Goal: Task Accomplishment & Management: Use online tool/utility

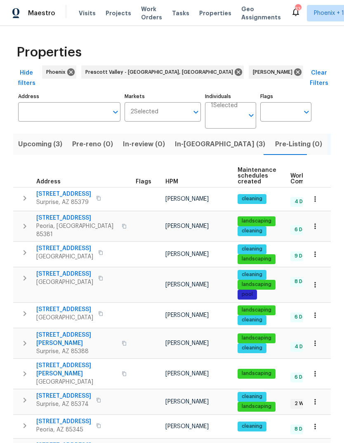
click at [185, 138] on span "In-reno (3)" at bounding box center [220, 144] width 90 height 12
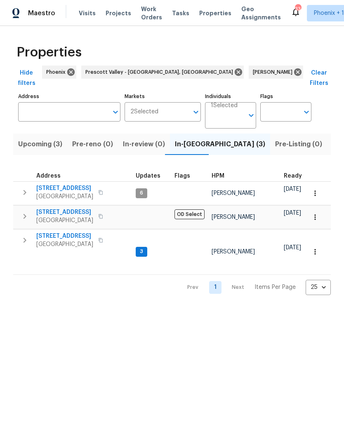
click at [28, 235] on icon "button" at bounding box center [25, 240] width 10 height 10
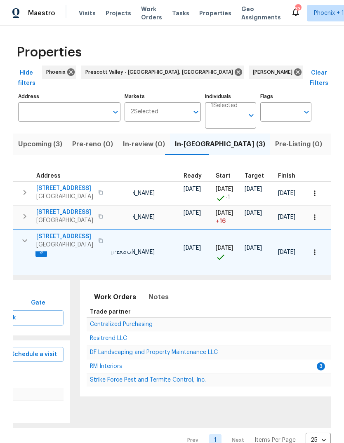
scroll to position [0, 101]
click at [109, 363] on span "RM Interiors" at bounding box center [106, 366] width 32 height 6
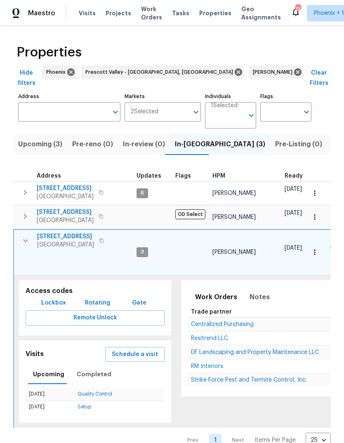
scroll to position [0, 0]
click at [26, 236] on icon "button" at bounding box center [26, 241] width 10 height 10
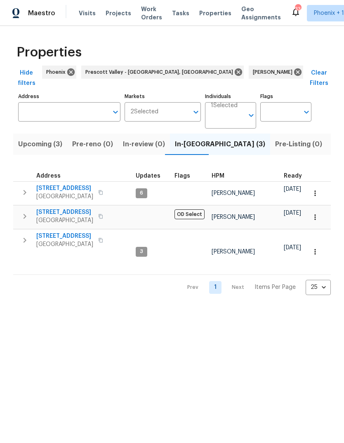
click at [75, 184] on span "10414 W Sun City Blvd" at bounding box center [64, 188] width 57 height 8
click at [76, 184] on span "10414 W Sun City Blvd" at bounding box center [64, 188] width 57 height 8
click at [74, 184] on span "10414 W Sun City Blvd" at bounding box center [64, 188] width 57 height 8
click at [91, 138] on span "Pre-reno (0)" at bounding box center [92, 144] width 41 height 12
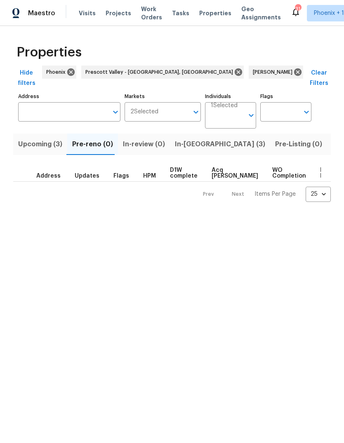
click at [44, 138] on span "Upcoming (3)" at bounding box center [40, 144] width 44 height 12
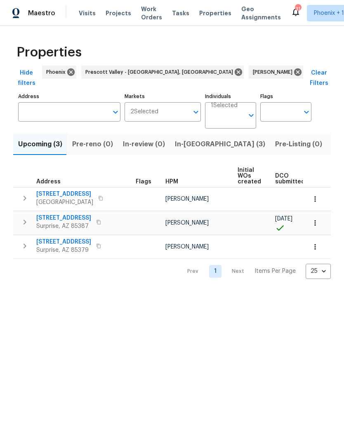
click at [62, 214] on span "23204 N 175th Ln" at bounding box center [63, 218] width 55 height 8
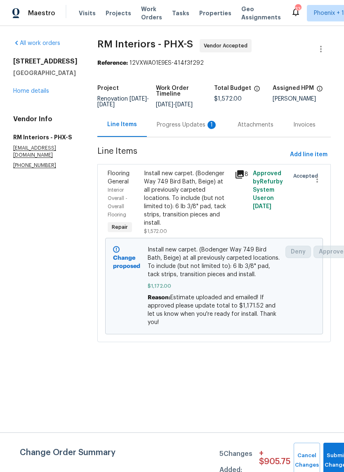
click at [184, 126] on div "Progress Updates 1" at bounding box center [187, 125] width 61 height 8
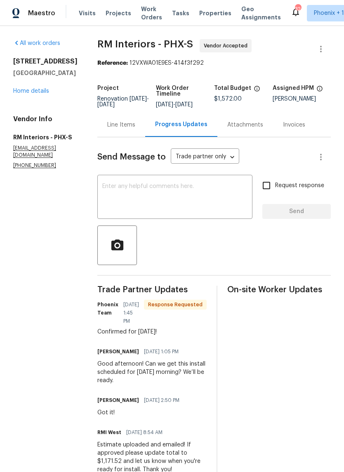
click at [202, 191] on textarea at bounding box center [174, 197] width 145 height 29
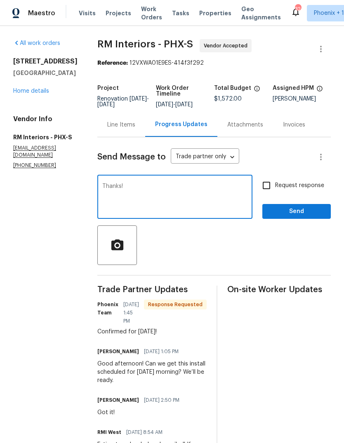
type textarea "Thanks!"
click at [295, 205] on button "Send" at bounding box center [296, 211] width 68 height 15
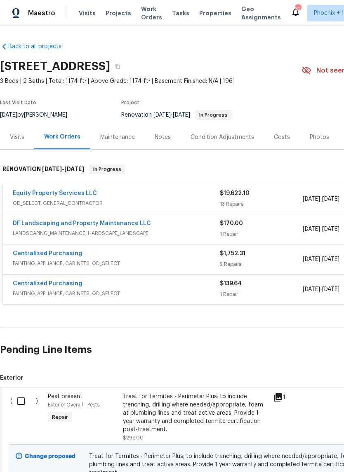
click at [19, 401] on input "checkbox" at bounding box center [23, 400] width 23 height 17
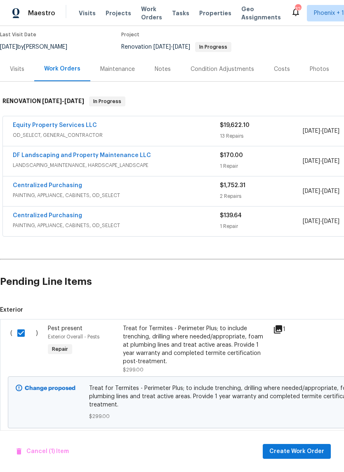
scroll to position [68, 0]
click at [23, 334] on input "checkbox" at bounding box center [23, 332] width 23 height 17
click at [17, 335] on input "checkbox" at bounding box center [23, 332] width 23 height 17
click at [22, 332] on input "checkbox" at bounding box center [23, 332] width 23 height 17
click at [19, 334] on input "checkbox" at bounding box center [23, 332] width 23 height 17
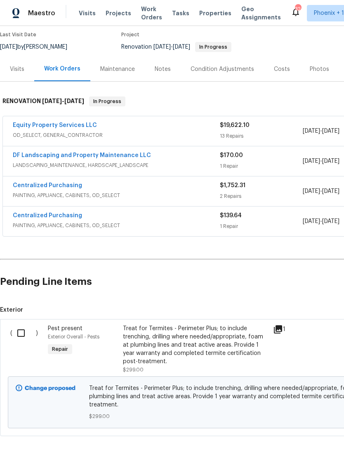
checkbox input "true"
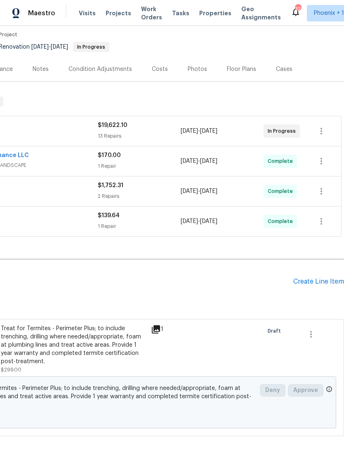
scroll to position [68, 122]
click at [310, 333] on icon "button" at bounding box center [311, 334] width 10 height 10
click at [281, 304] on div at bounding box center [172, 236] width 344 height 472
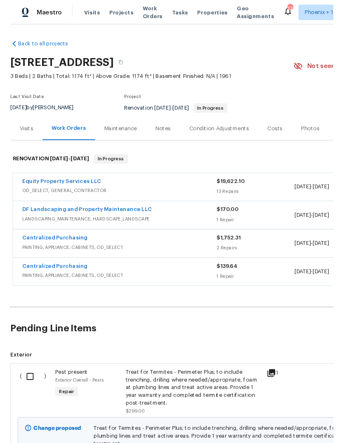
scroll to position [0, 0]
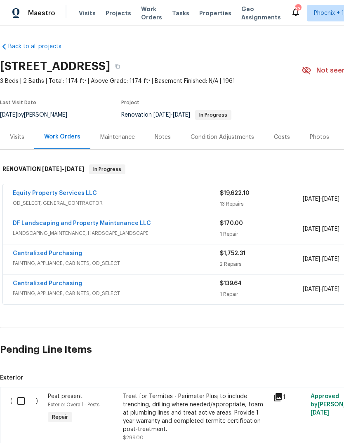
click at [33, 403] on input "checkbox" at bounding box center [23, 400] width 23 height 17
checkbox input "true"
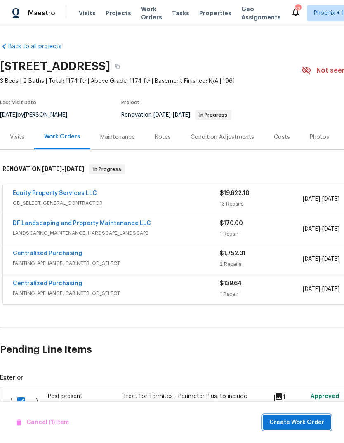
click at [297, 422] on span "Create Work Order" at bounding box center [296, 422] width 55 height 10
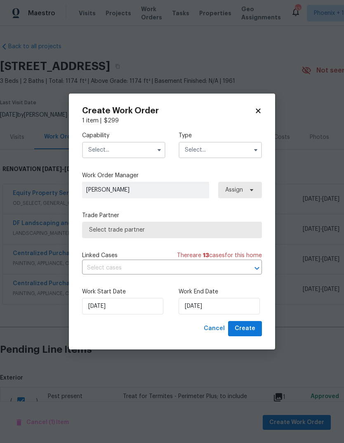
click at [125, 145] on input "text" at bounding box center [123, 150] width 83 height 16
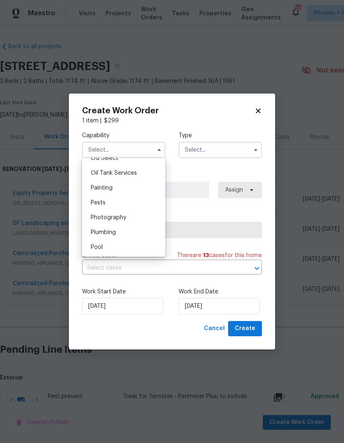
scroll to position [679, 0]
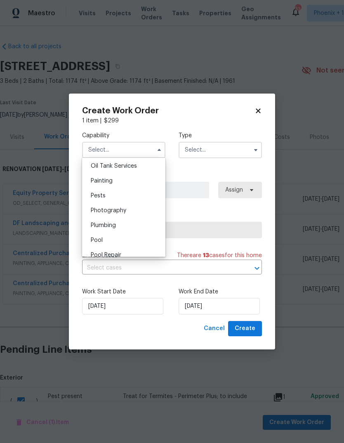
click at [119, 199] on div "Pests" at bounding box center [123, 195] width 79 height 15
type input "Pests"
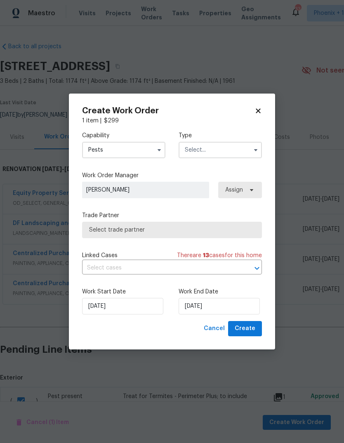
click at [216, 151] on input "text" at bounding box center [219, 150] width 83 height 16
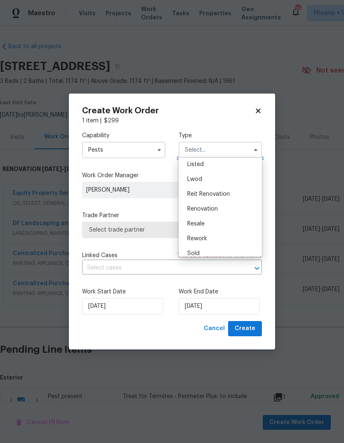
scroll to position [77, 0]
click at [227, 209] on div "Renovation" at bounding box center [219, 208] width 79 height 15
type input "Renovation"
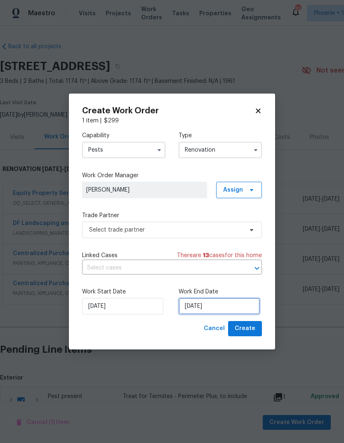
click at [220, 309] on input "[DATE]" at bounding box center [218, 306] width 81 height 16
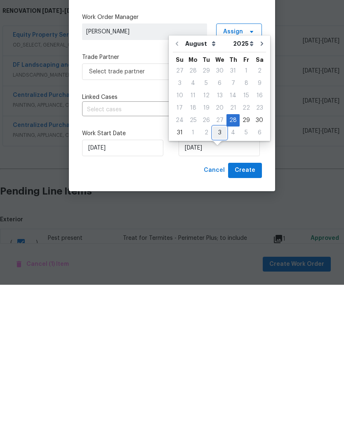
click at [220, 285] on div "3" at bounding box center [220, 291] width 14 height 12
type input "[DATE]"
select select "8"
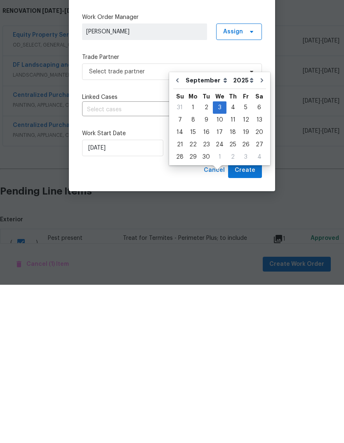
scroll to position [31, 0]
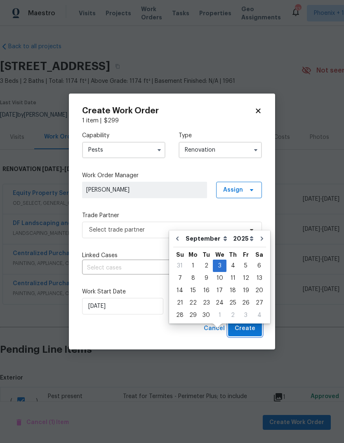
click at [251, 327] on span "Create" at bounding box center [244, 328] width 21 height 10
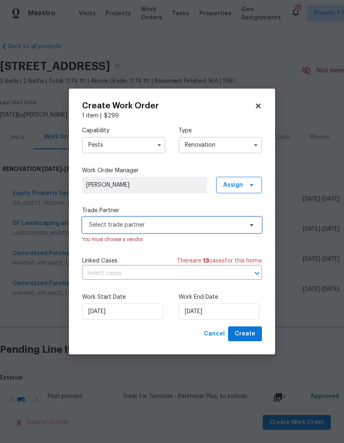
click at [249, 224] on icon at bounding box center [251, 225] width 7 height 7
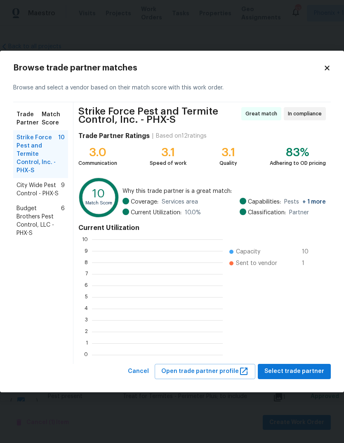
scroll to position [1, 1]
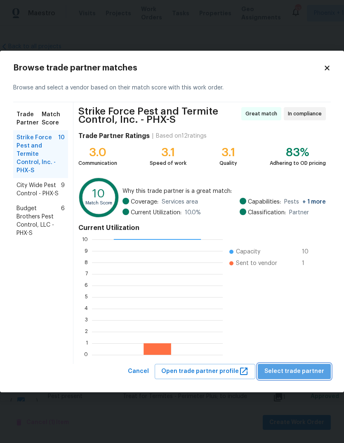
click at [304, 372] on span "Select trade partner" at bounding box center [294, 371] width 60 height 10
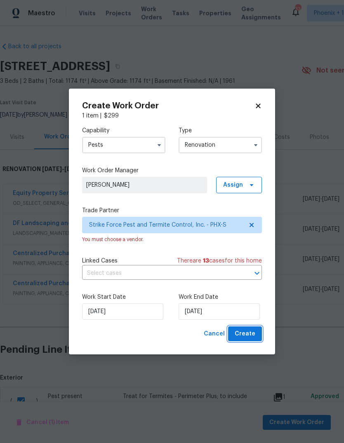
click at [247, 334] on span "Create" at bounding box center [244, 334] width 21 height 10
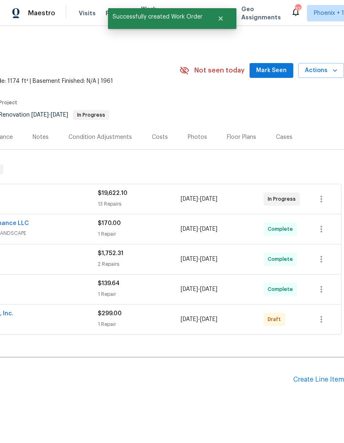
scroll to position [0, 123]
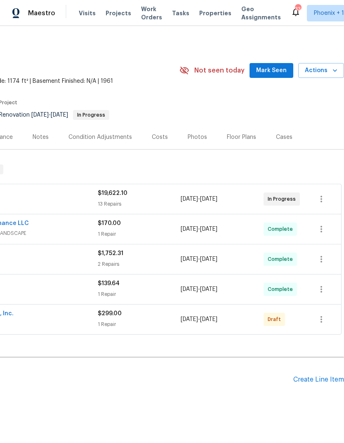
scroll to position [0, 122]
click at [321, 319] on icon "button" at bounding box center [321, 319] width 2 height 7
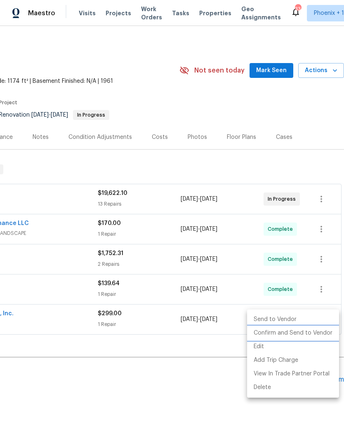
click at [314, 333] on li "Confirm and Send to Vendor" at bounding box center [293, 333] width 92 height 14
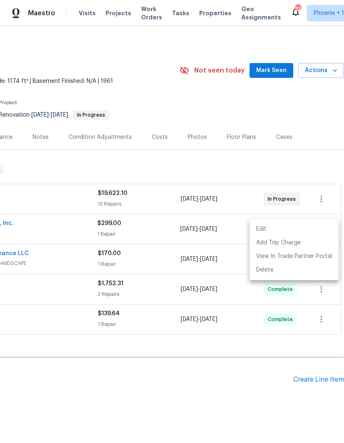
click at [309, 115] on div at bounding box center [172, 221] width 344 height 443
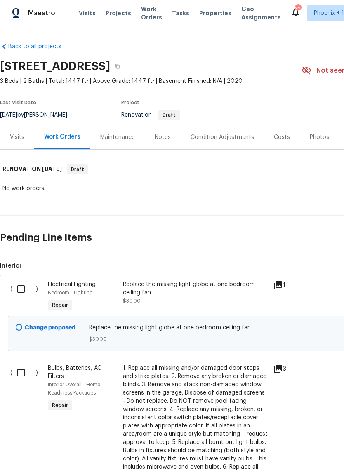
click at [24, 287] on input "checkbox" at bounding box center [23, 288] width 23 height 17
checkbox input "true"
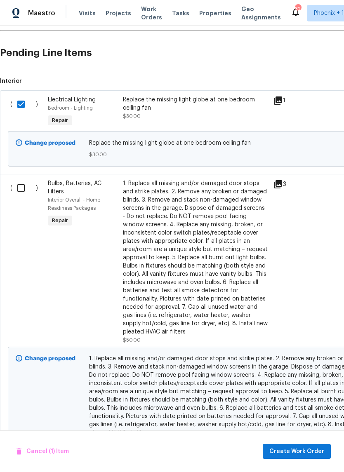
scroll to position [185, 0]
click at [21, 189] on input "checkbox" at bounding box center [23, 187] width 23 height 17
checkbox input "true"
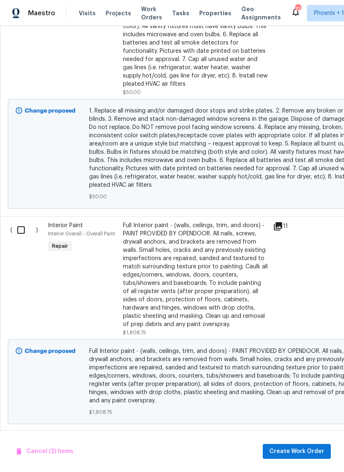
scroll to position [432, 0]
click at [25, 230] on input "checkbox" at bounding box center [23, 229] width 23 height 17
checkbox input "true"
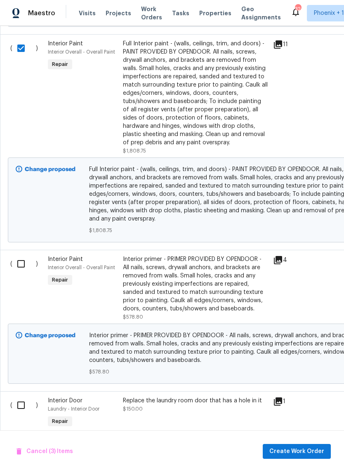
scroll to position [615, 0]
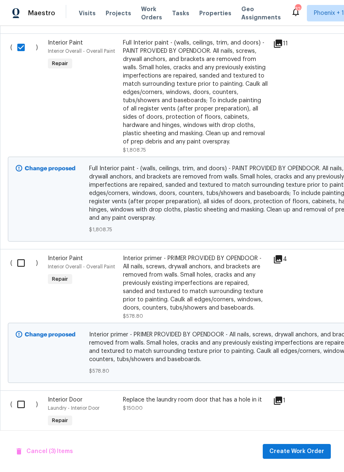
click at [21, 263] on input "checkbox" at bounding box center [23, 262] width 23 height 17
checkbox input "true"
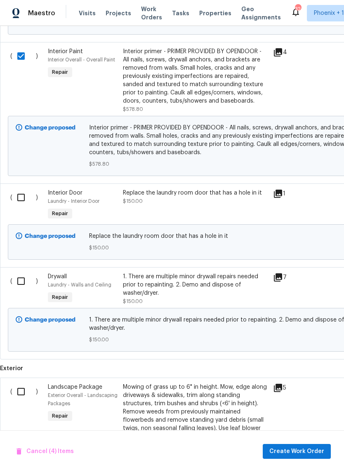
scroll to position [821, 0]
click at [23, 200] on input "checkbox" at bounding box center [23, 197] width 23 height 17
checkbox input "true"
click at [22, 283] on input "checkbox" at bounding box center [23, 280] width 23 height 17
checkbox input "true"
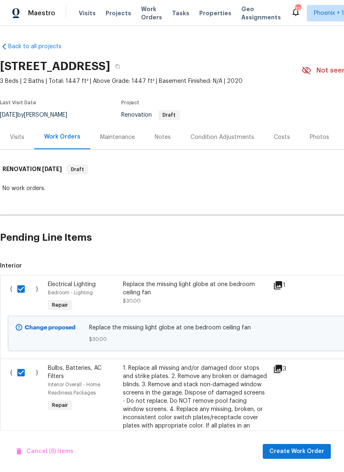
scroll to position [0, 0]
click at [23, 285] on input "checkbox" at bounding box center [23, 288] width 23 height 17
checkbox input "false"
click at [24, 366] on input "checkbox" at bounding box center [23, 372] width 23 height 17
checkbox input "false"
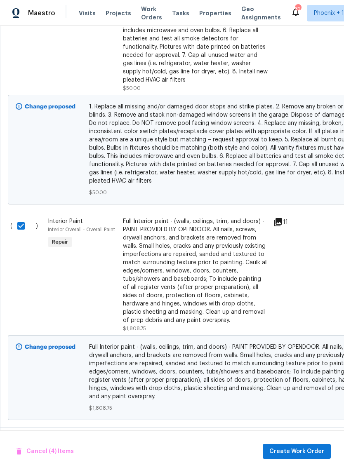
scroll to position [436, 0]
click at [21, 228] on input "checkbox" at bounding box center [23, 225] width 23 height 17
checkbox input "false"
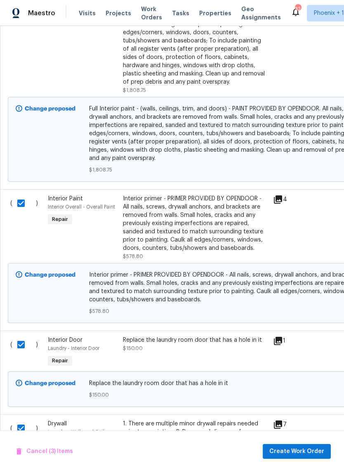
scroll to position [674, 0]
click at [21, 206] on input "checkbox" at bounding box center [23, 202] width 23 height 17
checkbox input "false"
click at [23, 348] on input "checkbox" at bounding box center [23, 344] width 23 height 17
checkbox input "false"
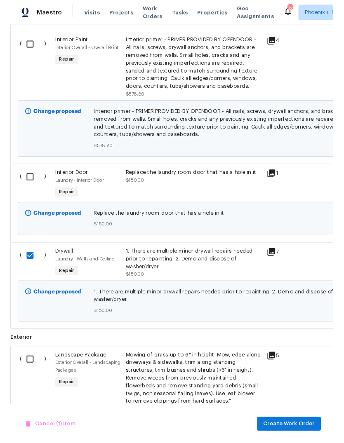
scroll to position [831, 0]
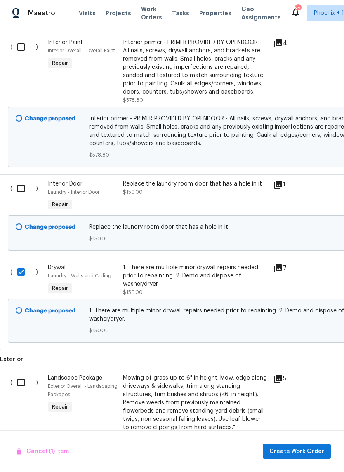
click at [22, 274] on input "checkbox" at bounding box center [23, 271] width 23 height 17
checkbox input "false"
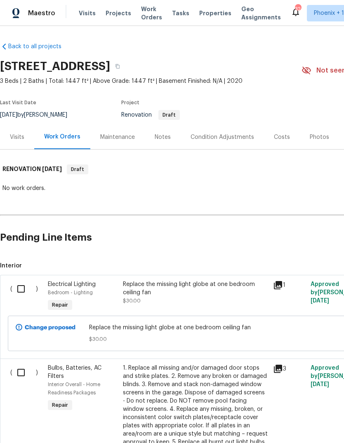
click at [24, 285] on input "checkbox" at bounding box center [23, 288] width 23 height 17
checkbox input "true"
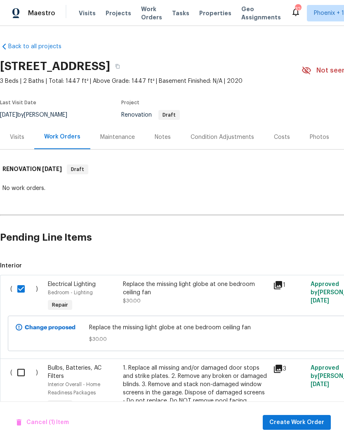
click at [20, 367] on input "checkbox" at bounding box center [23, 372] width 23 height 17
checkbox input "true"
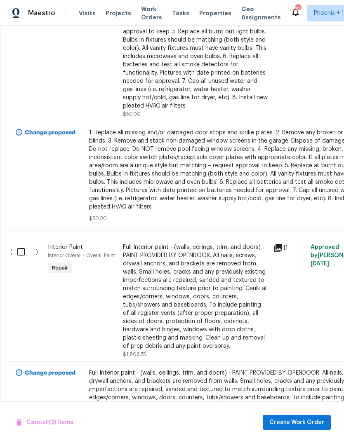
scroll to position [410, 0]
click at [21, 253] on input "checkbox" at bounding box center [23, 251] width 23 height 17
checkbox input "true"
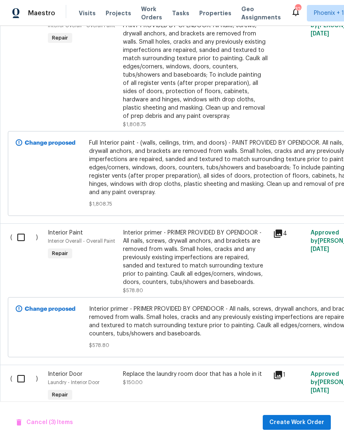
scroll to position [640, 0]
click at [26, 234] on input "checkbox" at bounding box center [23, 237] width 23 height 17
checkbox input "true"
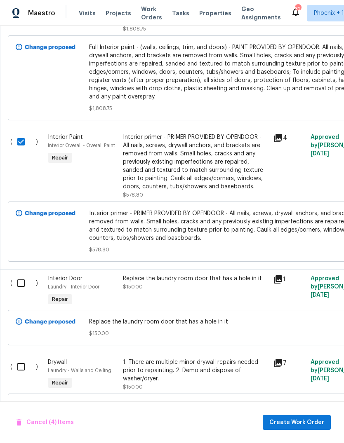
scroll to position [737, 0]
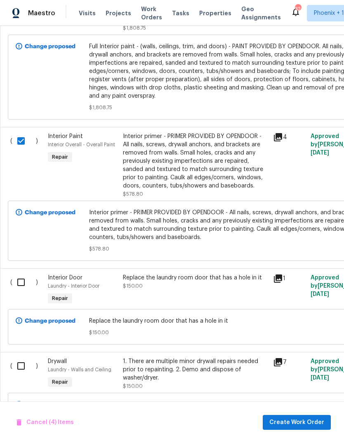
click at [20, 369] on input "checkbox" at bounding box center [23, 365] width 23 height 17
checkbox input "true"
click at [20, 285] on input "checkbox" at bounding box center [23, 282] width 23 height 17
checkbox input "true"
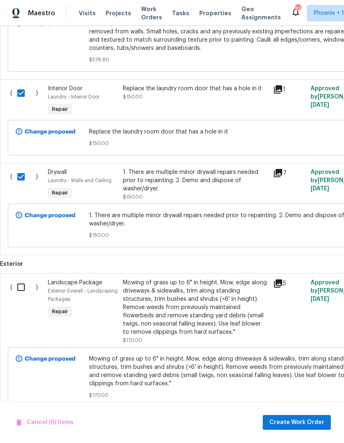
scroll to position [925, 0]
click at [300, 421] on span "Create Work Order" at bounding box center [296, 422] width 55 height 10
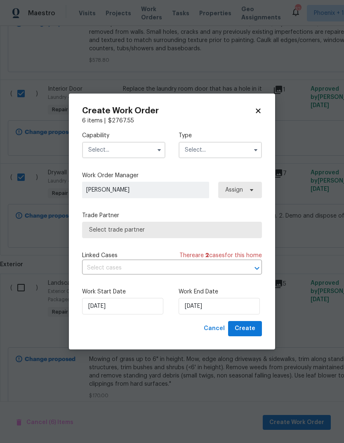
click at [133, 146] on input "text" at bounding box center [123, 150] width 83 height 16
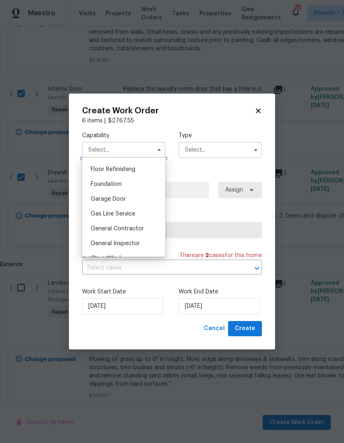
scroll to position [343, 0]
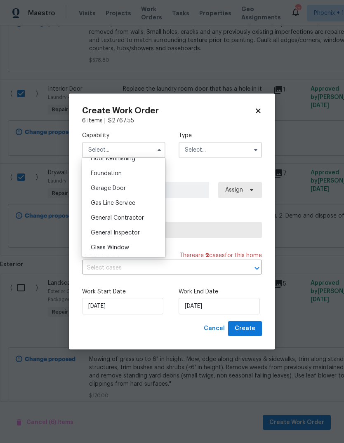
click at [138, 217] on span "General Contractor" at bounding box center [117, 218] width 53 height 6
type input "General Contractor"
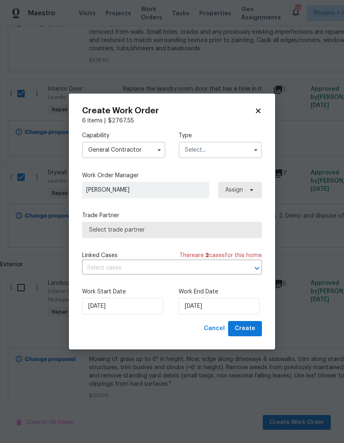
click at [220, 151] on input "text" at bounding box center [219, 150] width 83 height 16
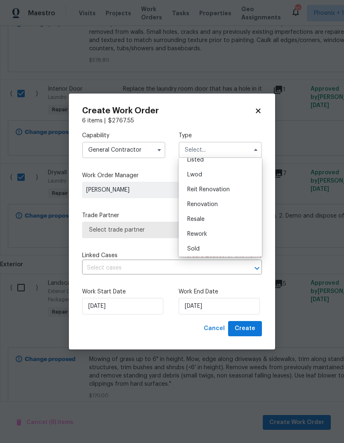
scroll to position [81, 0]
click at [220, 200] on div "Renovation" at bounding box center [219, 204] width 79 height 15
type input "Renovation"
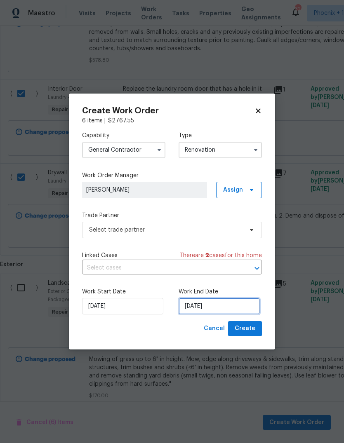
click at [221, 305] on input "[DATE]" at bounding box center [218, 306] width 81 height 16
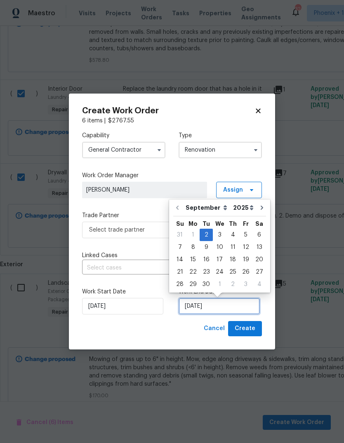
scroll to position [6, 0]
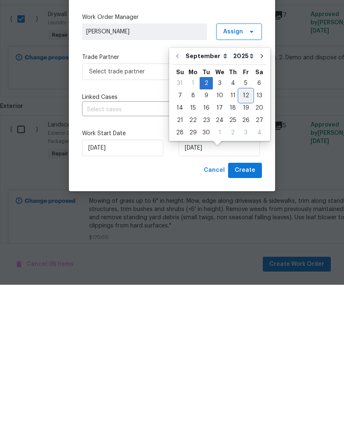
click at [244, 248] on div "12" at bounding box center [245, 254] width 13 height 12
type input "[DATE]"
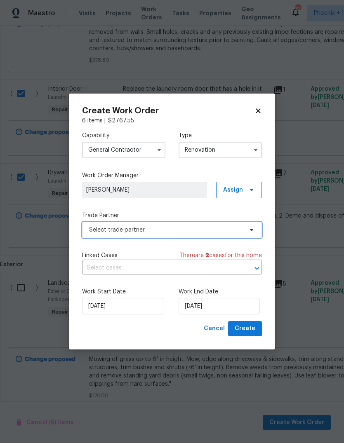
click at [245, 226] on span "Select trade partner" at bounding box center [172, 230] width 180 height 16
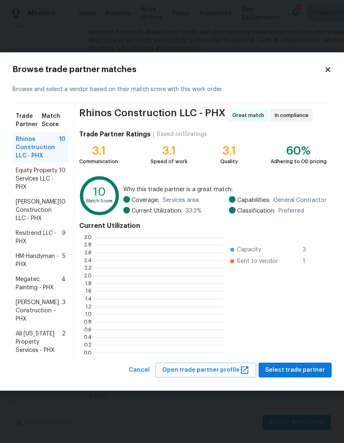
scroll to position [115, 128]
click at [34, 179] on span "Equity Property Services LLC - PHX" at bounding box center [37, 178] width 43 height 25
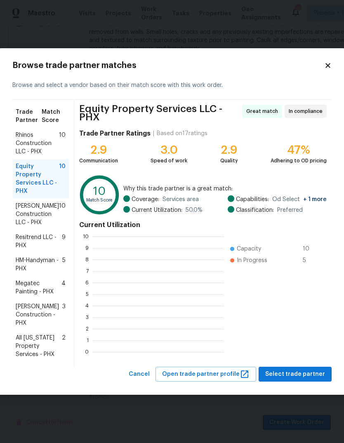
scroll to position [115, 131]
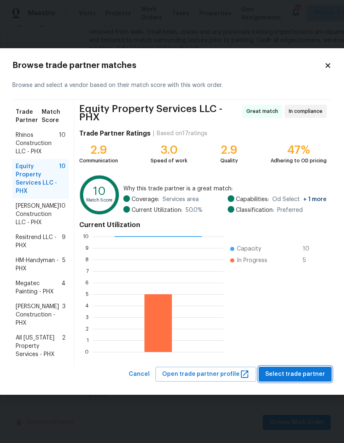
click at [303, 377] on span "Select trade partner" at bounding box center [295, 374] width 60 height 10
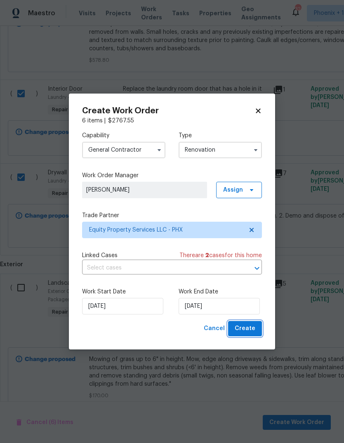
click at [248, 330] on span "Create" at bounding box center [244, 328] width 21 height 10
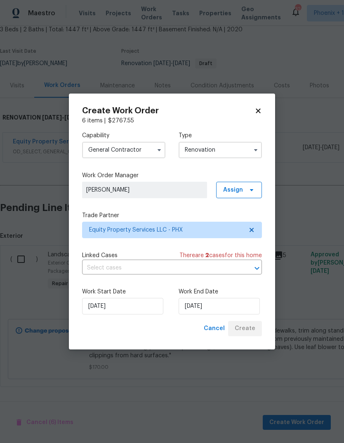
scroll to position [21, 0]
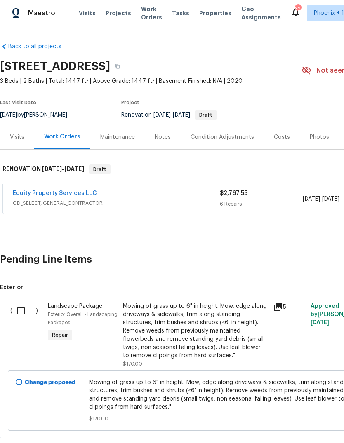
click at [23, 307] on input "checkbox" at bounding box center [23, 310] width 23 height 17
checkbox input "true"
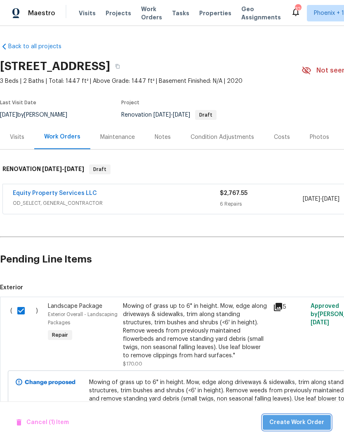
click at [305, 419] on span "Create Work Order" at bounding box center [296, 422] width 55 height 10
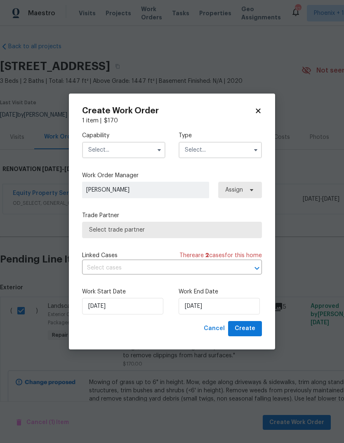
click at [137, 147] on input "text" at bounding box center [123, 150] width 83 height 16
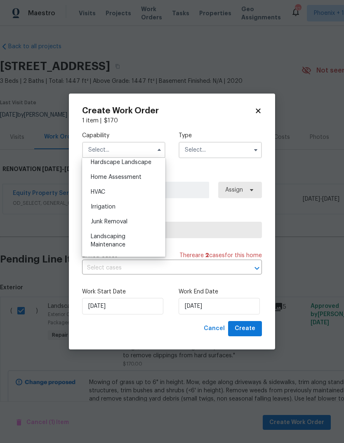
scroll to position [474, 0]
click at [126, 244] on div "Landscaping Maintenance" at bounding box center [123, 239] width 79 height 23
type input "Landscaping Maintenance"
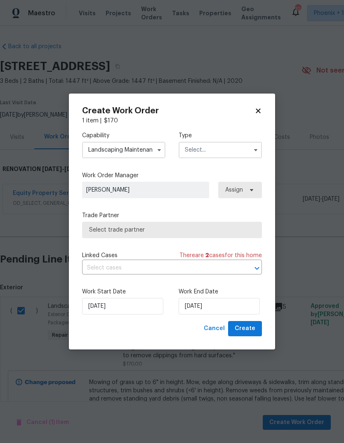
click at [242, 155] on input "text" at bounding box center [219, 150] width 83 height 16
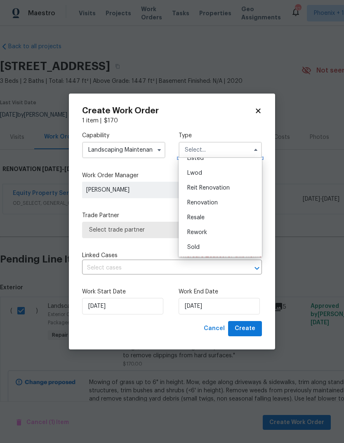
scroll to position [83, 0]
click at [213, 203] on span "Renovation" at bounding box center [202, 203] width 30 height 6
type input "Renovation"
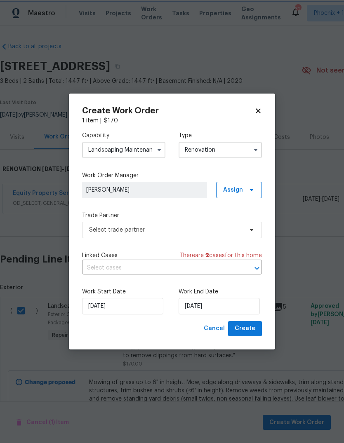
scroll to position [0, 0]
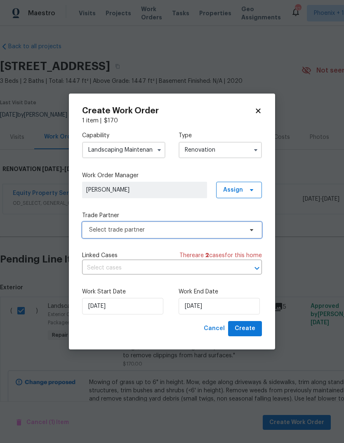
click at [248, 228] on span at bounding box center [250, 230] width 9 height 7
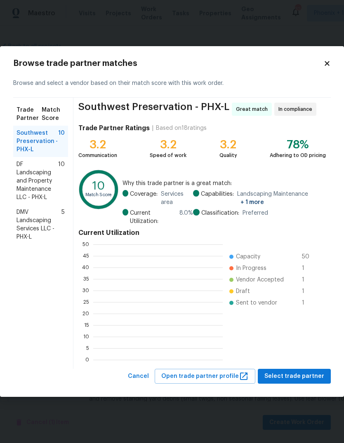
scroll to position [115, 129]
click at [30, 185] on span "DF Landscaping and Property Maintenance LLC - PHX-L" at bounding box center [37, 180] width 42 height 41
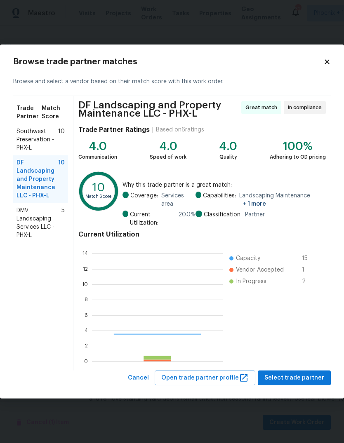
scroll to position [115, 131]
click at [295, 375] on span "Select trade partner" at bounding box center [294, 378] width 60 height 10
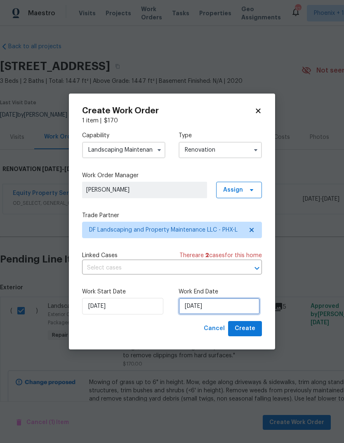
click at [222, 303] on input "[DATE]" at bounding box center [218, 306] width 81 height 16
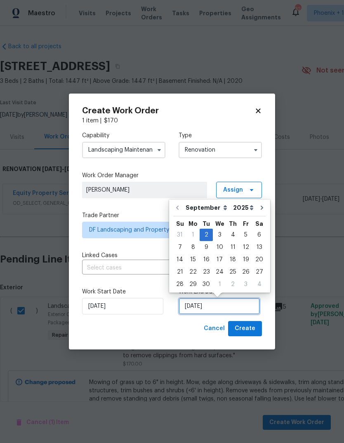
scroll to position [6, 0]
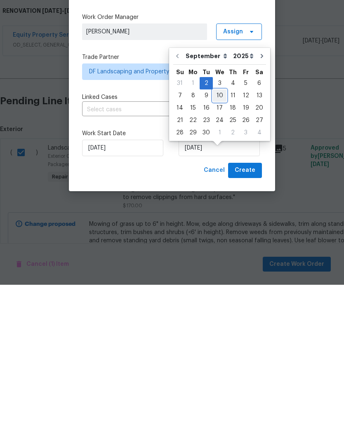
click at [218, 248] on div "10" at bounding box center [220, 254] width 14 height 12
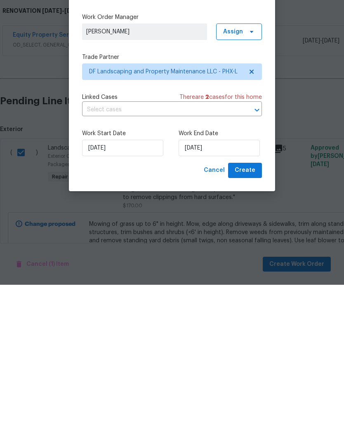
type input "[DATE]"
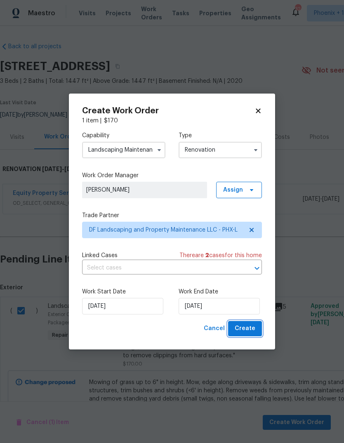
click at [251, 328] on span "Create" at bounding box center [244, 328] width 21 height 10
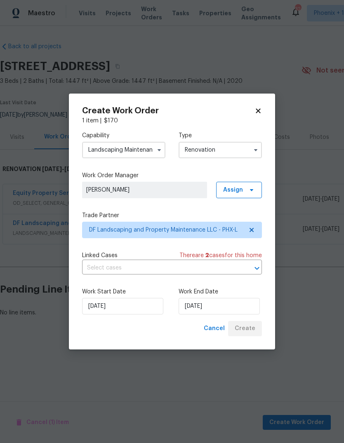
scroll to position [0, 0]
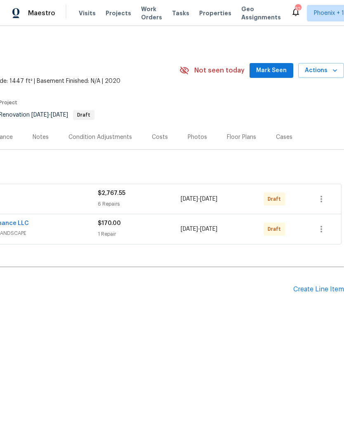
scroll to position [0, 122]
click at [323, 195] on icon "button" at bounding box center [321, 199] width 10 height 10
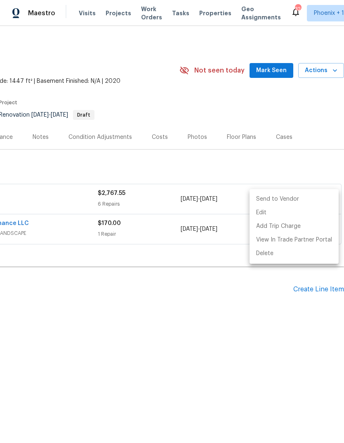
click at [289, 197] on li "Send to Vendor" at bounding box center [293, 199] width 89 height 14
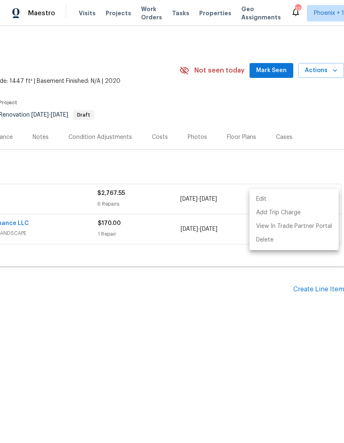
click at [316, 155] on div at bounding box center [172, 221] width 344 height 443
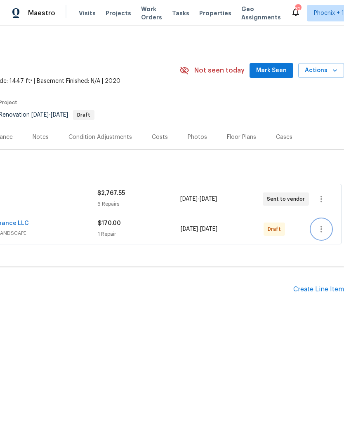
click at [319, 229] on icon "button" at bounding box center [321, 229] width 10 height 10
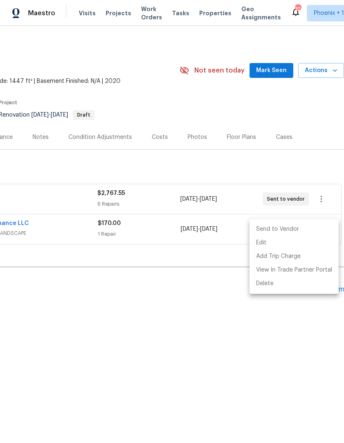
click at [290, 230] on li "Send to Vendor" at bounding box center [293, 229] width 89 height 14
